Goal: Task Accomplishment & Management: Complete application form

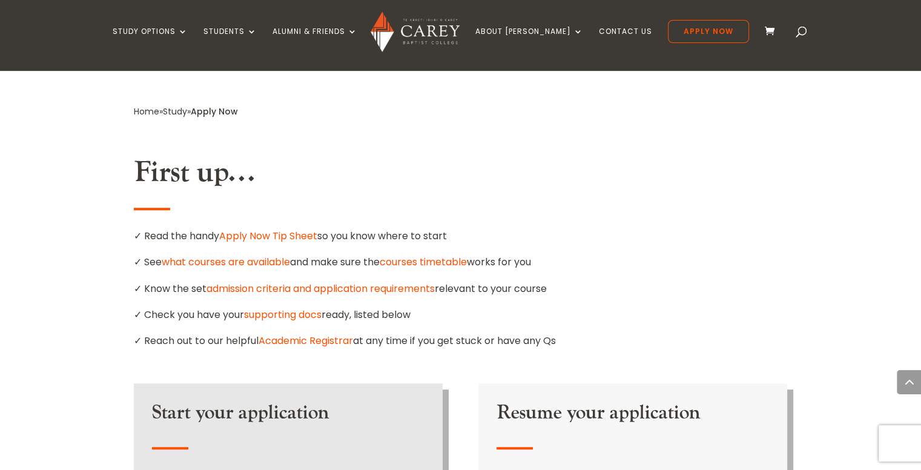
scroll to position [627, 0]
click at [270, 229] on link "Apply Now Tip Sheet" at bounding box center [268, 236] width 98 height 14
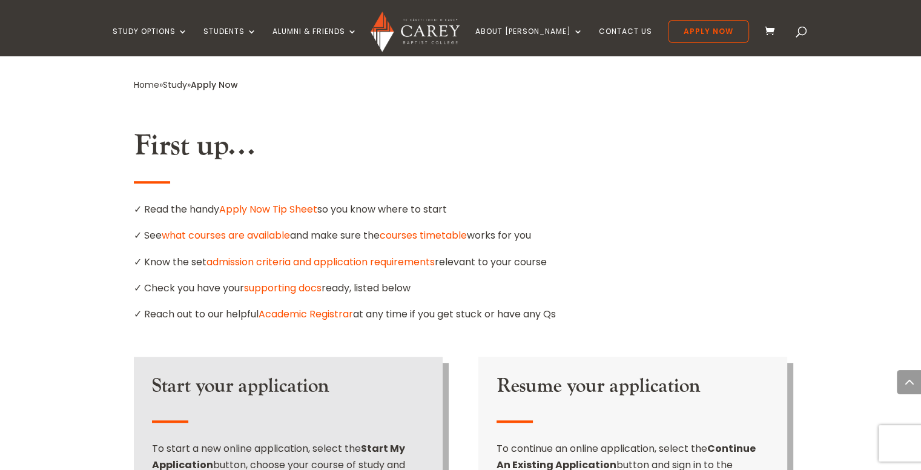
scroll to position [664, 0]
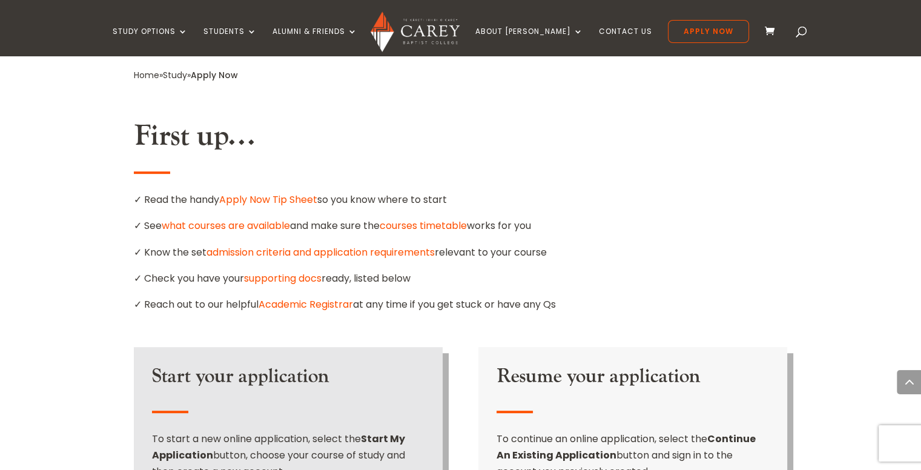
click at [308, 271] on link "supporting docs" at bounding box center [283, 278] width 78 height 14
click at [279, 271] on link "supporting docs" at bounding box center [283, 278] width 78 height 14
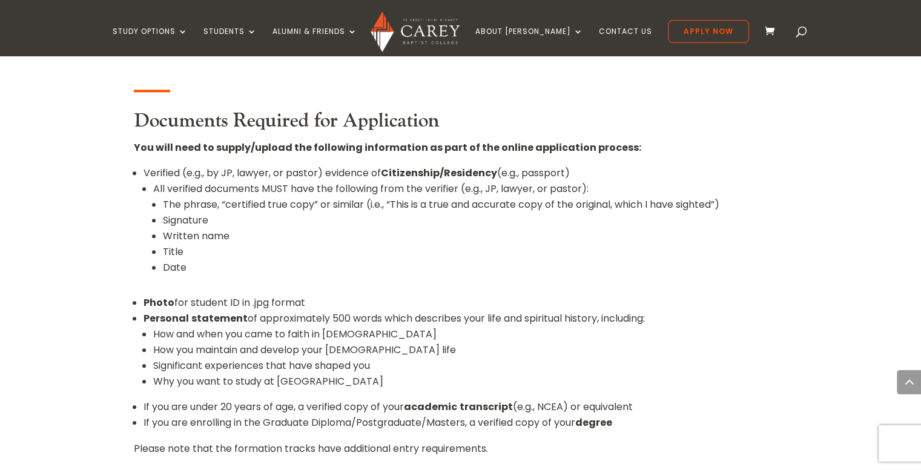
scroll to position [1182, 0]
click at [448, 311] on li "Personal statement of approximately 500 words which describes your life and spi…" at bounding box center [466, 355] width 644 height 88
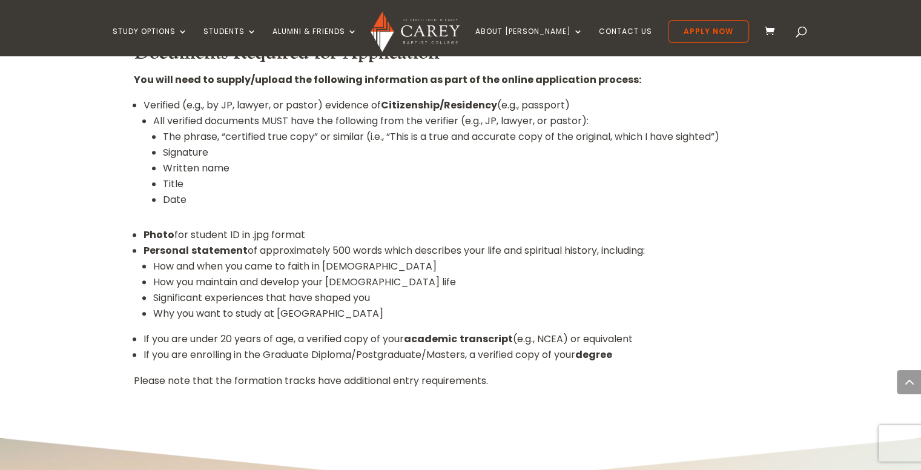
scroll to position [1251, 0]
click at [448, 305] on li "Why you want to study at [GEOGRAPHIC_DATA]" at bounding box center [470, 313] width 635 height 16
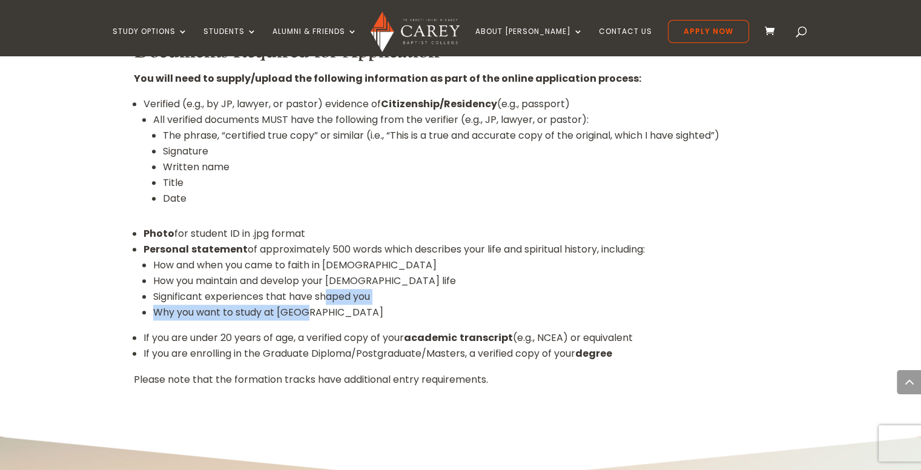
drag, startPoint x: 448, startPoint y: 282, endPoint x: 331, endPoint y: 263, distance: 119.1
click at [331, 263] on ul "How and when you came to faith in Christ How you maintain and develop your Chri…" at bounding box center [466, 293] width 644 height 73
click at [283, 273] on li "How you maintain and develop your [DEMOGRAPHIC_DATA] life" at bounding box center [470, 281] width 635 height 16
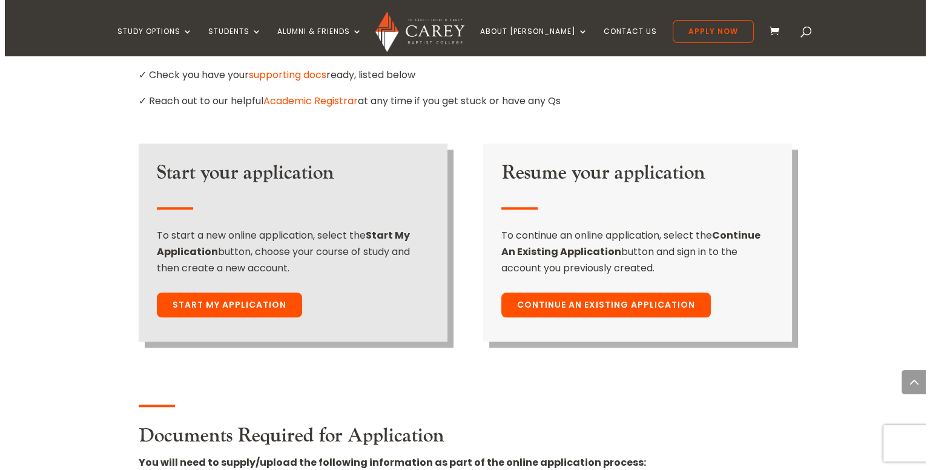
scroll to position [867, 0]
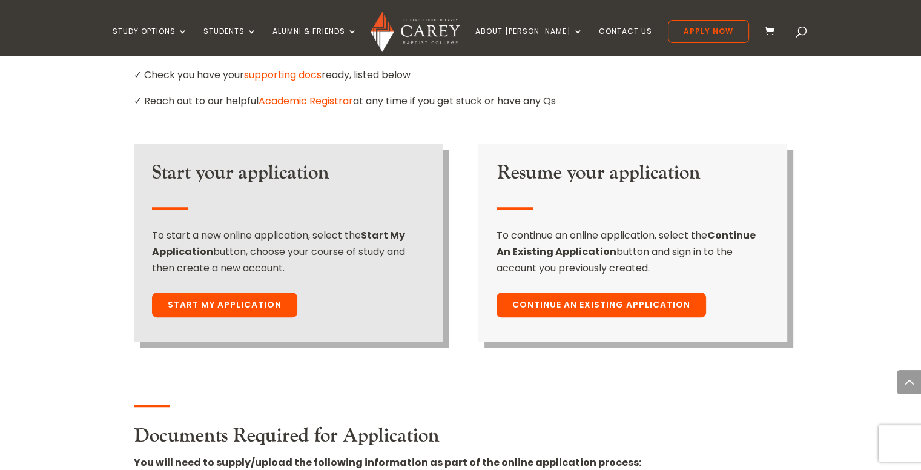
click at [239, 293] on link "Start My Application" at bounding box center [224, 305] width 145 height 25
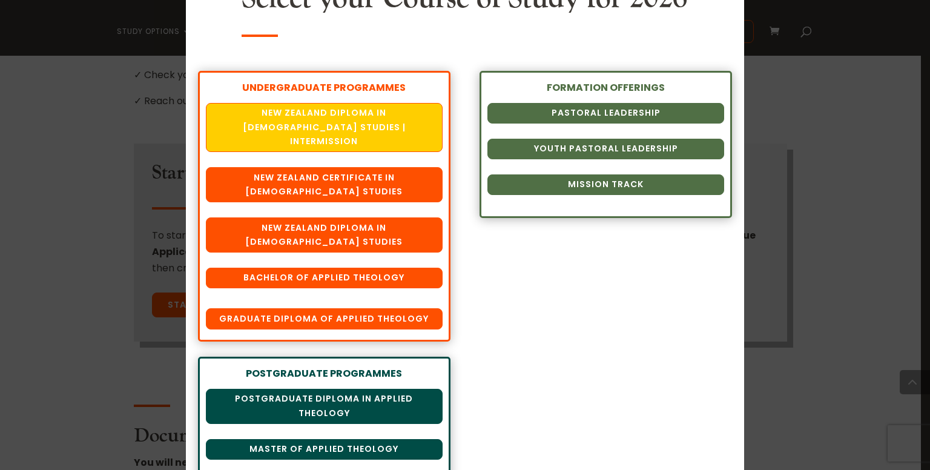
scroll to position [117, 0]
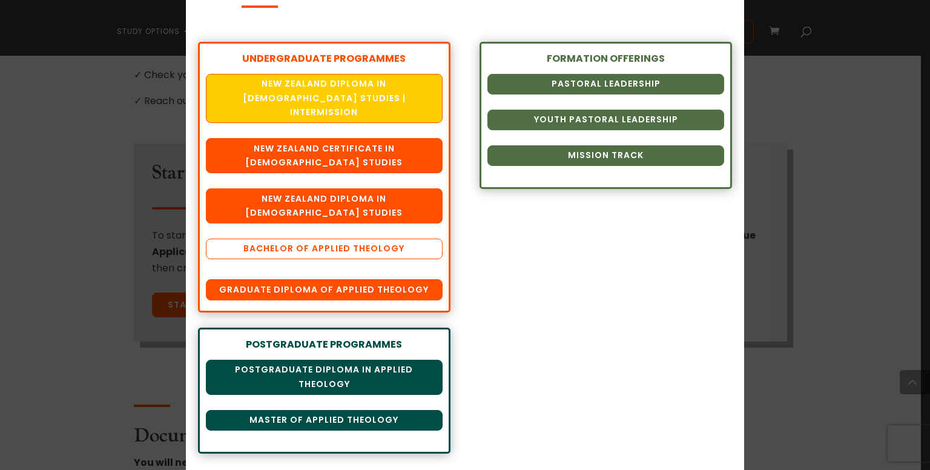
click at [371, 256] on link "Bachelor of Applied Theology" at bounding box center [324, 249] width 237 height 21
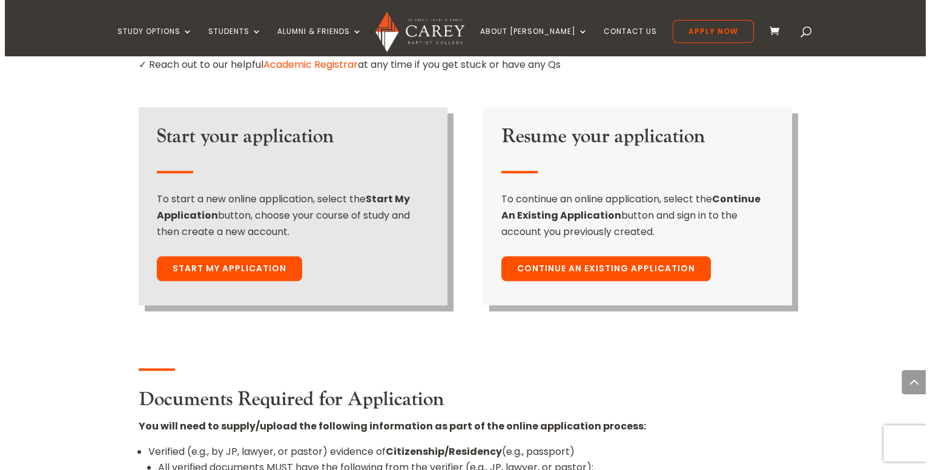
scroll to position [902, 0]
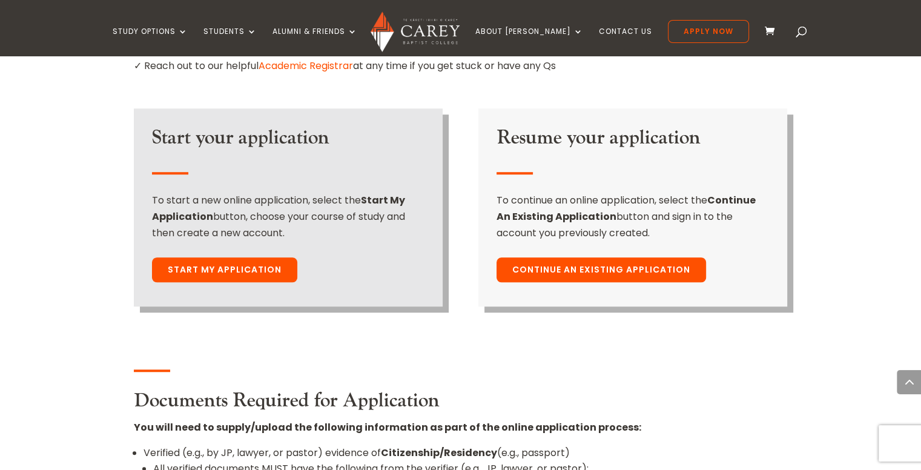
click at [223, 257] on link "Start My Application" at bounding box center [224, 269] width 145 height 25
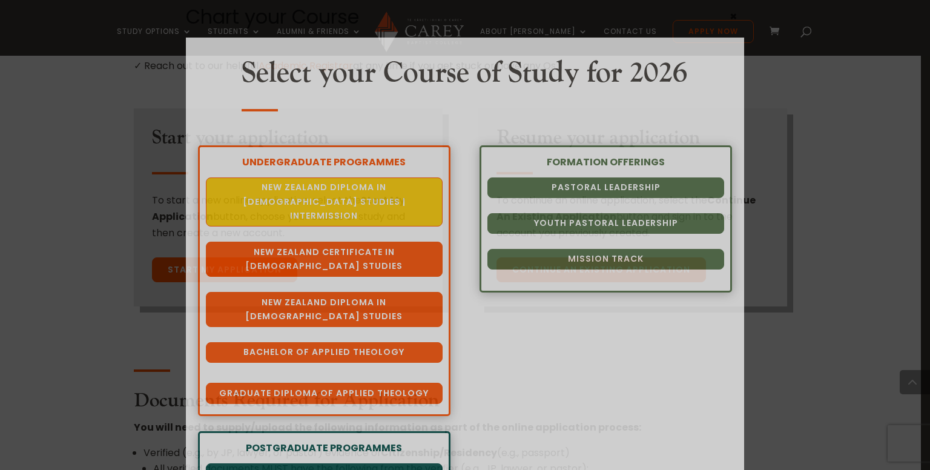
scroll to position [38, 0]
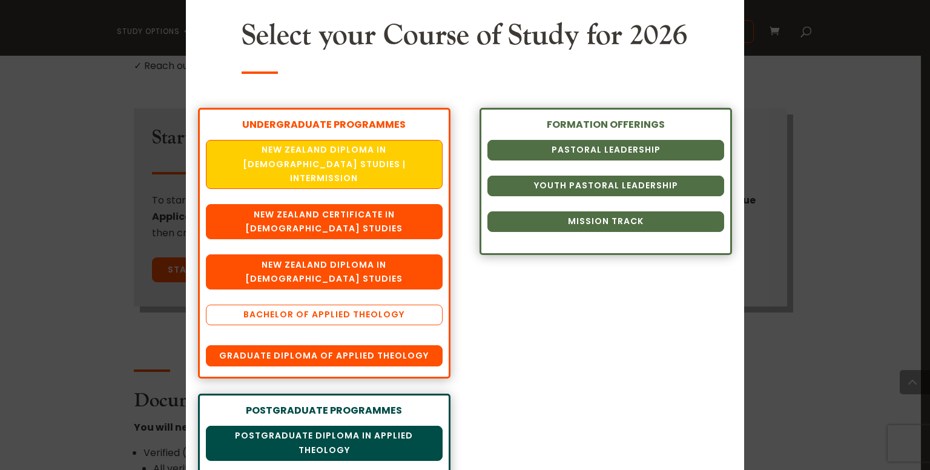
click at [317, 325] on link "Bachelor of Applied Theology" at bounding box center [324, 315] width 237 height 21
